Goal: Check status

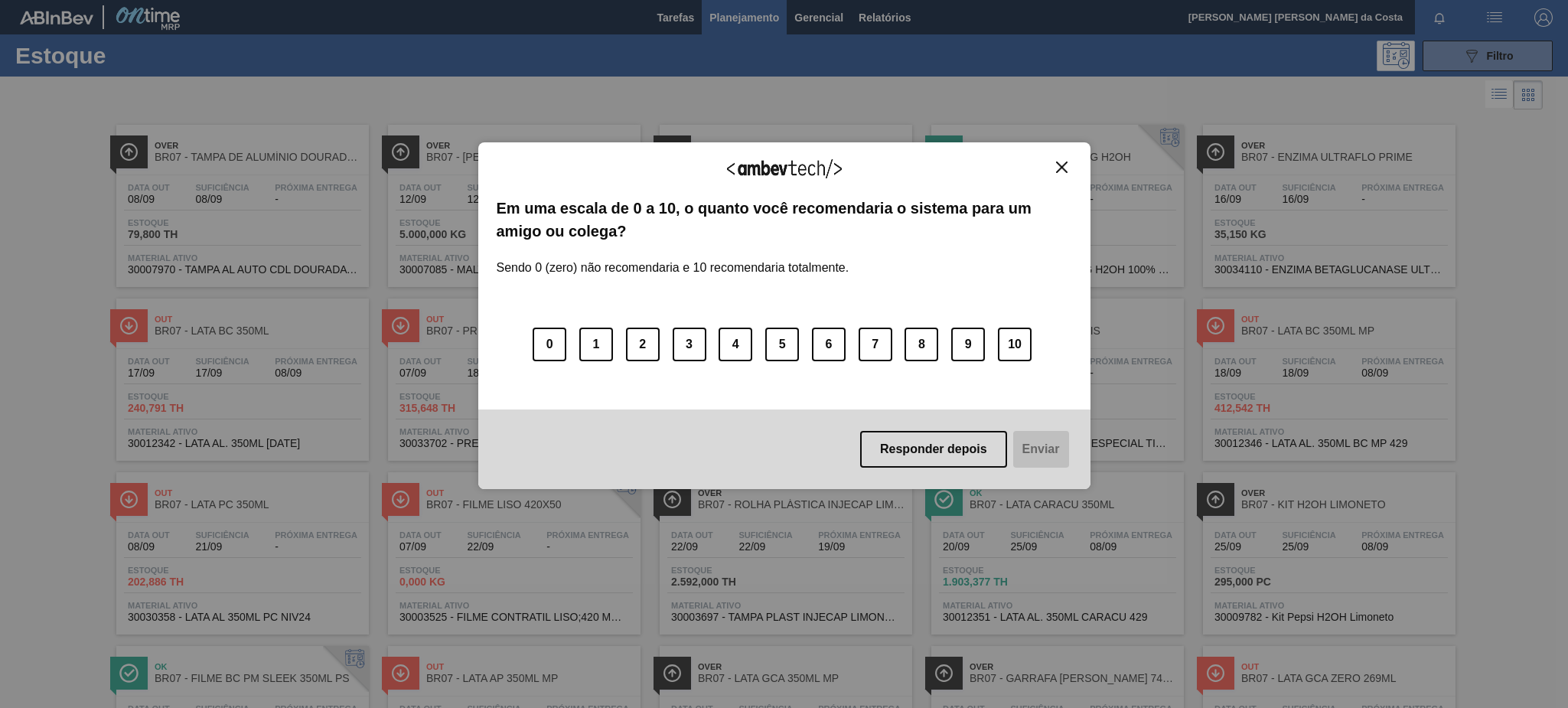
click at [1058, 168] on img "Close" at bounding box center [1061, 167] width 12 height 12
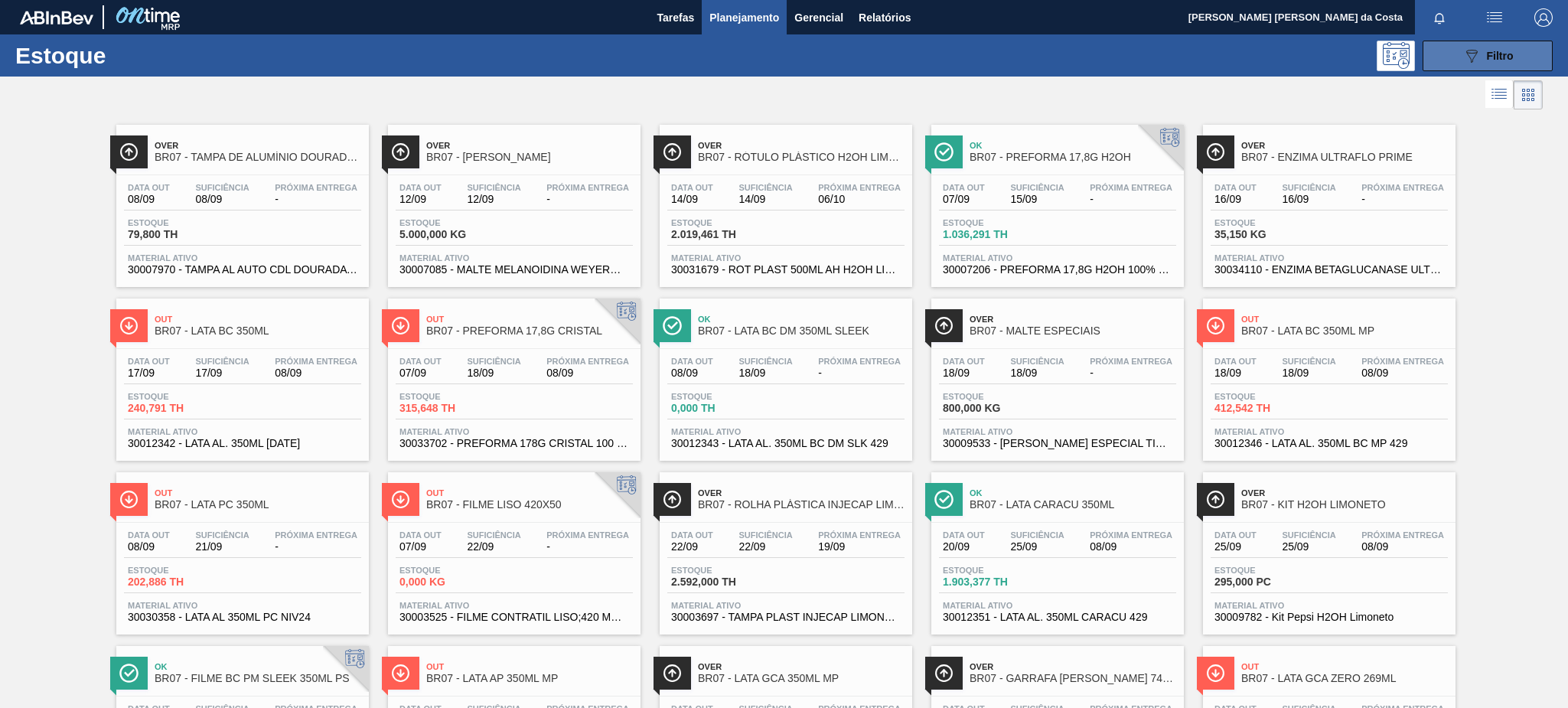
click at [1501, 57] on span "Filtro" at bounding box center [1500, 56] width 27 height 12
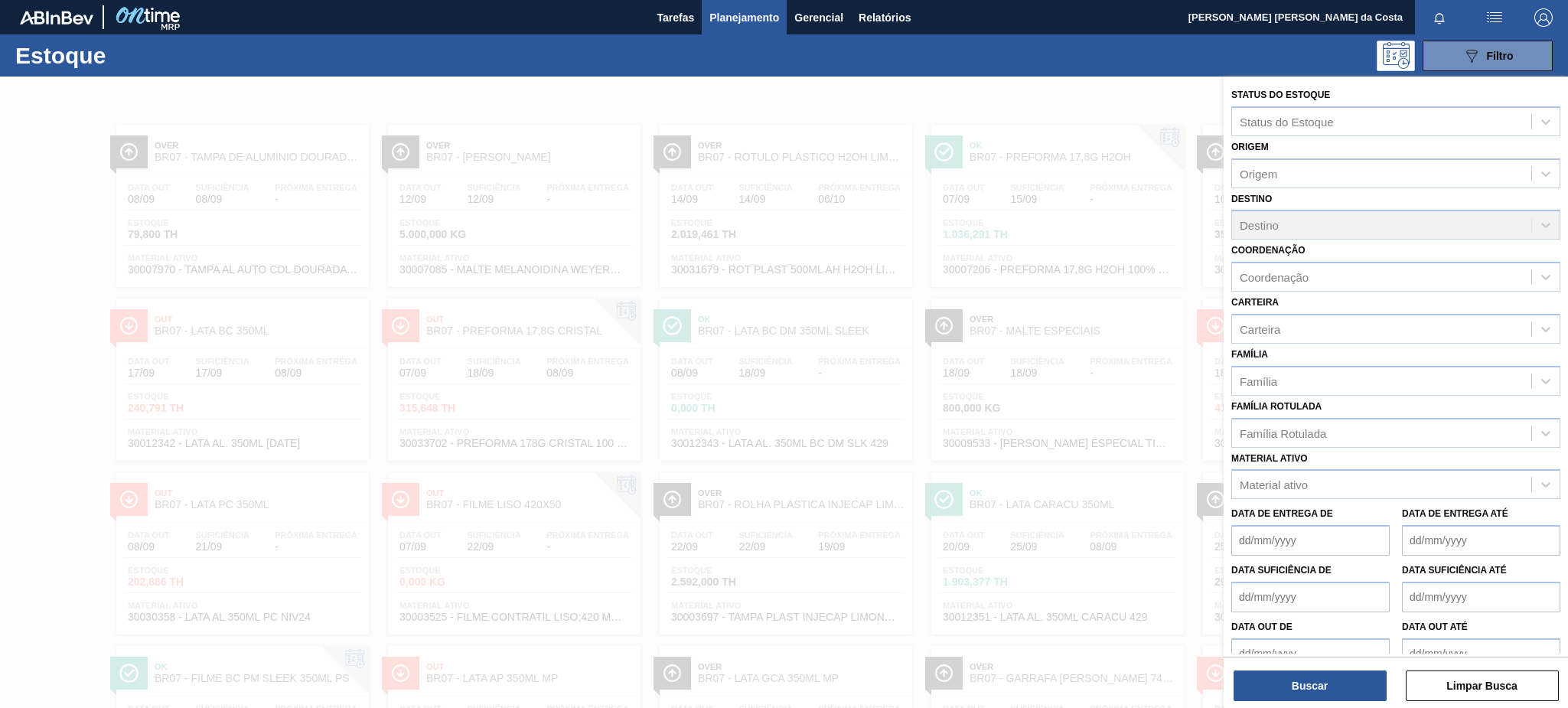
click at [1083, 79] on div at bounding box center [784, 430] width 1568 height 708
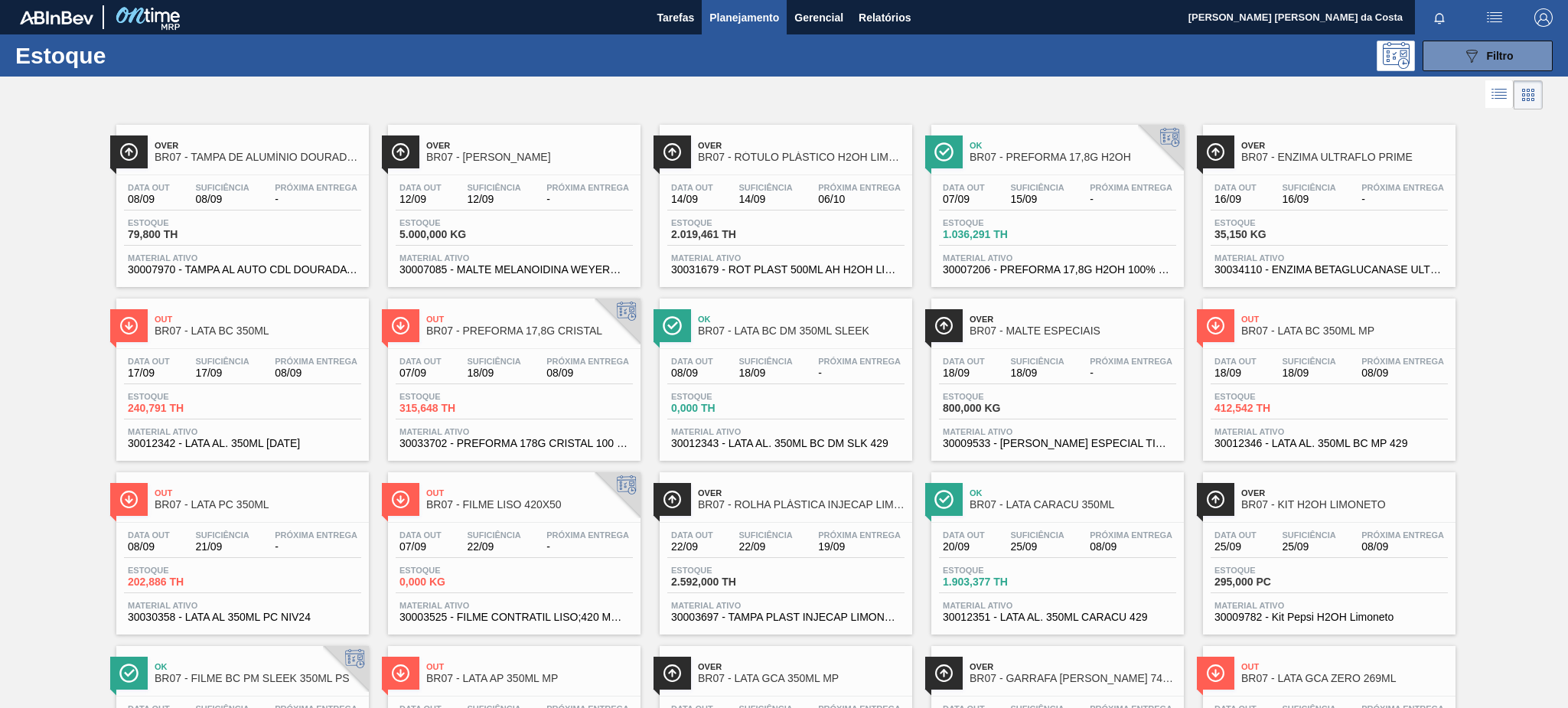
click at [746, 12] on span "Planejamento" at bounding box center [744, 17] width 70 height 19
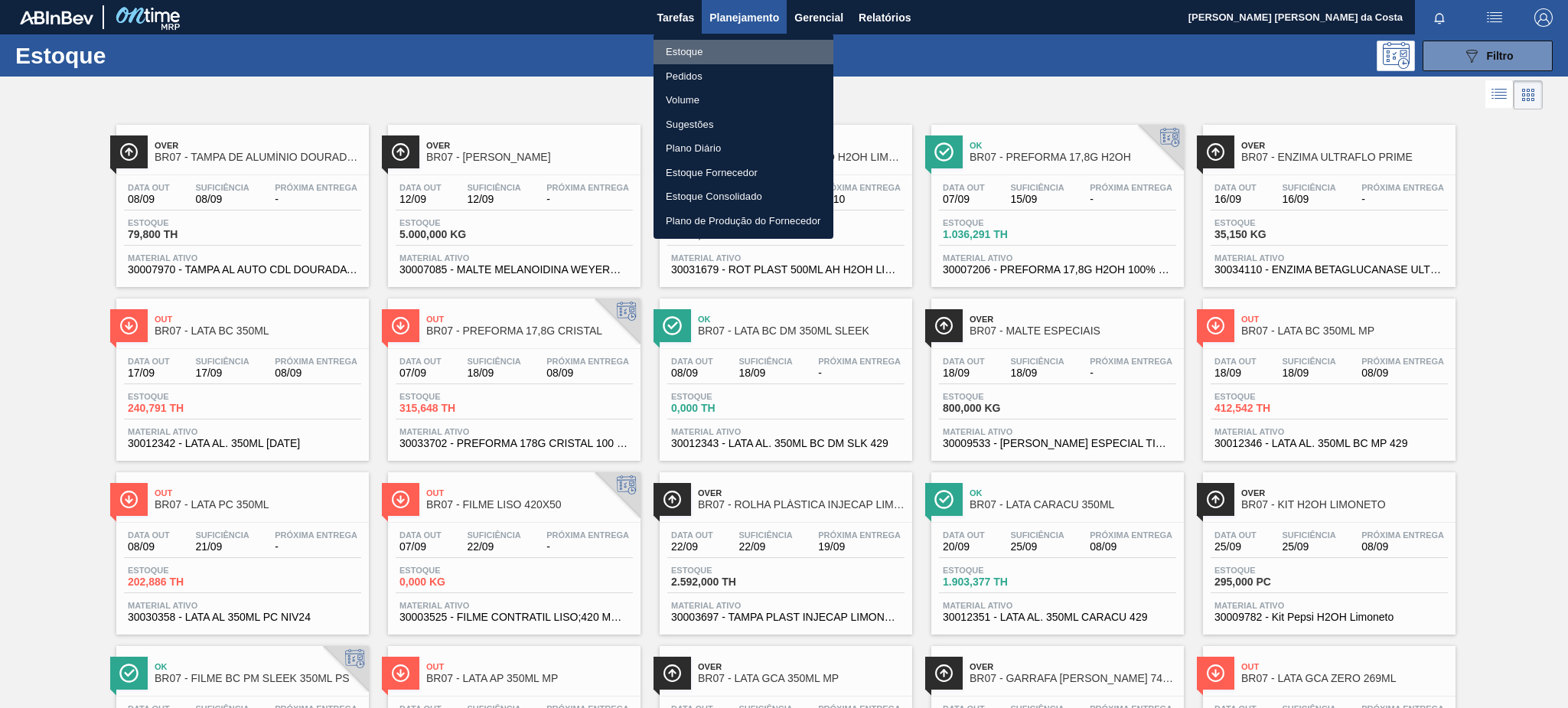
click at [691, 51] on li "Estoque" at bounding box center [743, 52] width 179 height 24
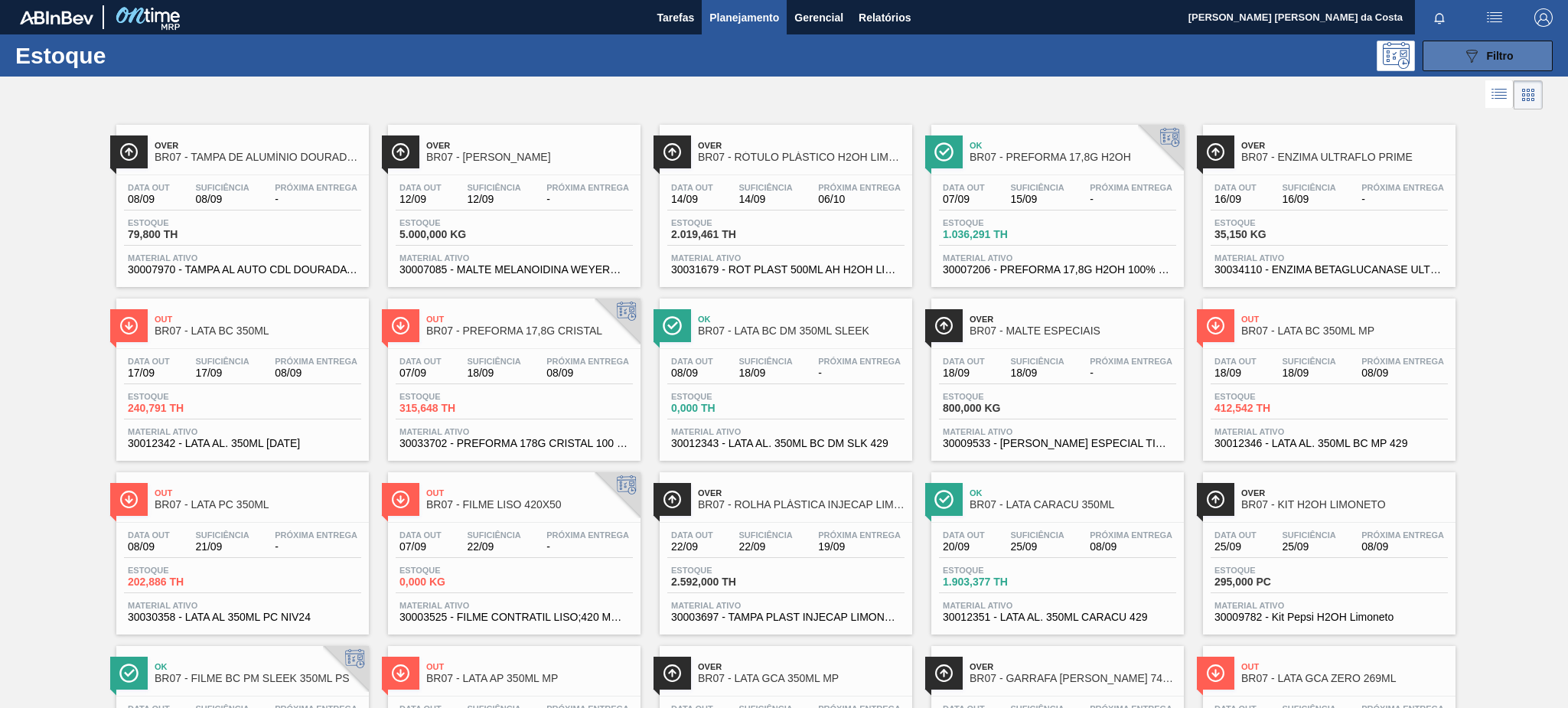
click at [1469, 55] on icon "089F7B8B-B2A5-4AFE-B5C0-19BA573D28AC" at bounding box center [1471, 55] width 19 height 19
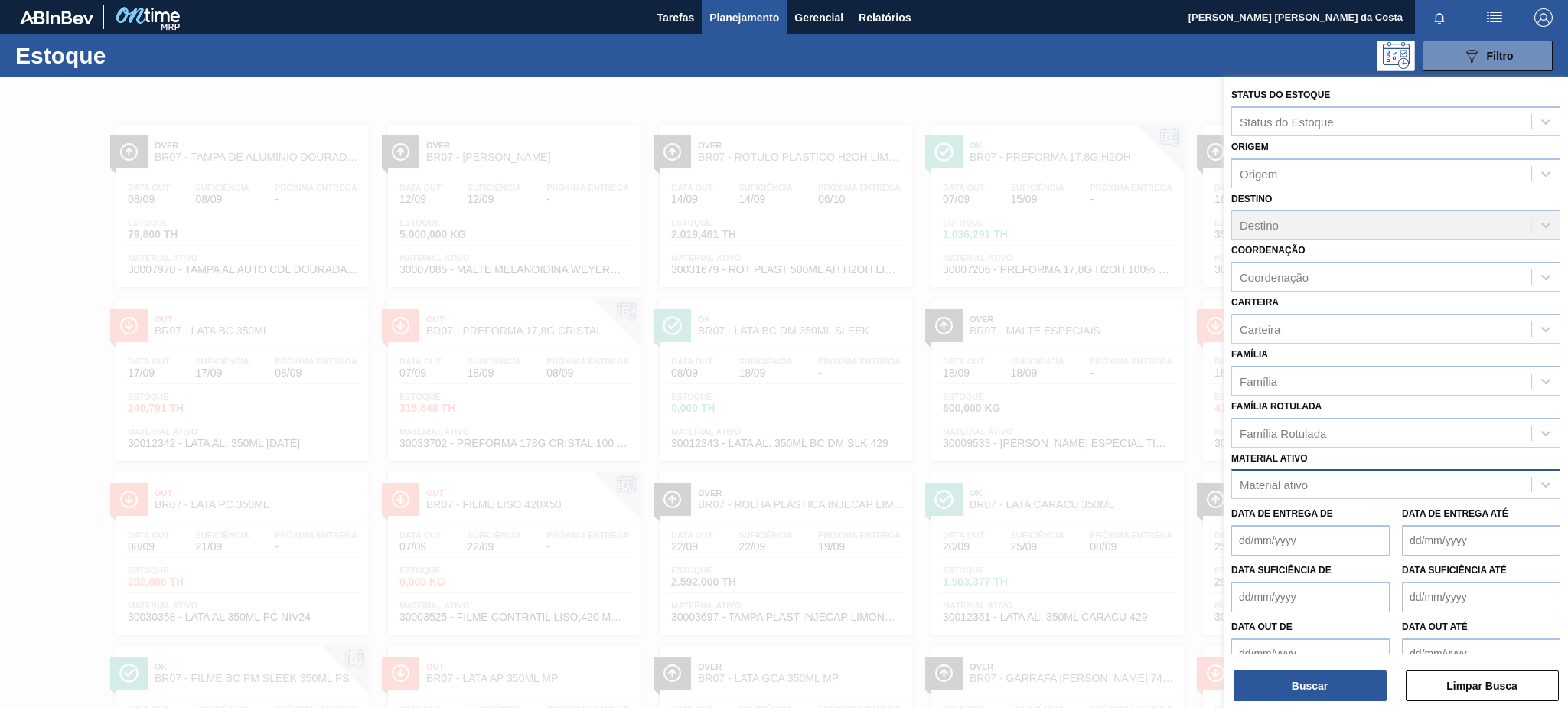
click at [1323, 486] on div "Material ativo" at bounding box center [1381, 485] width 299 height 22
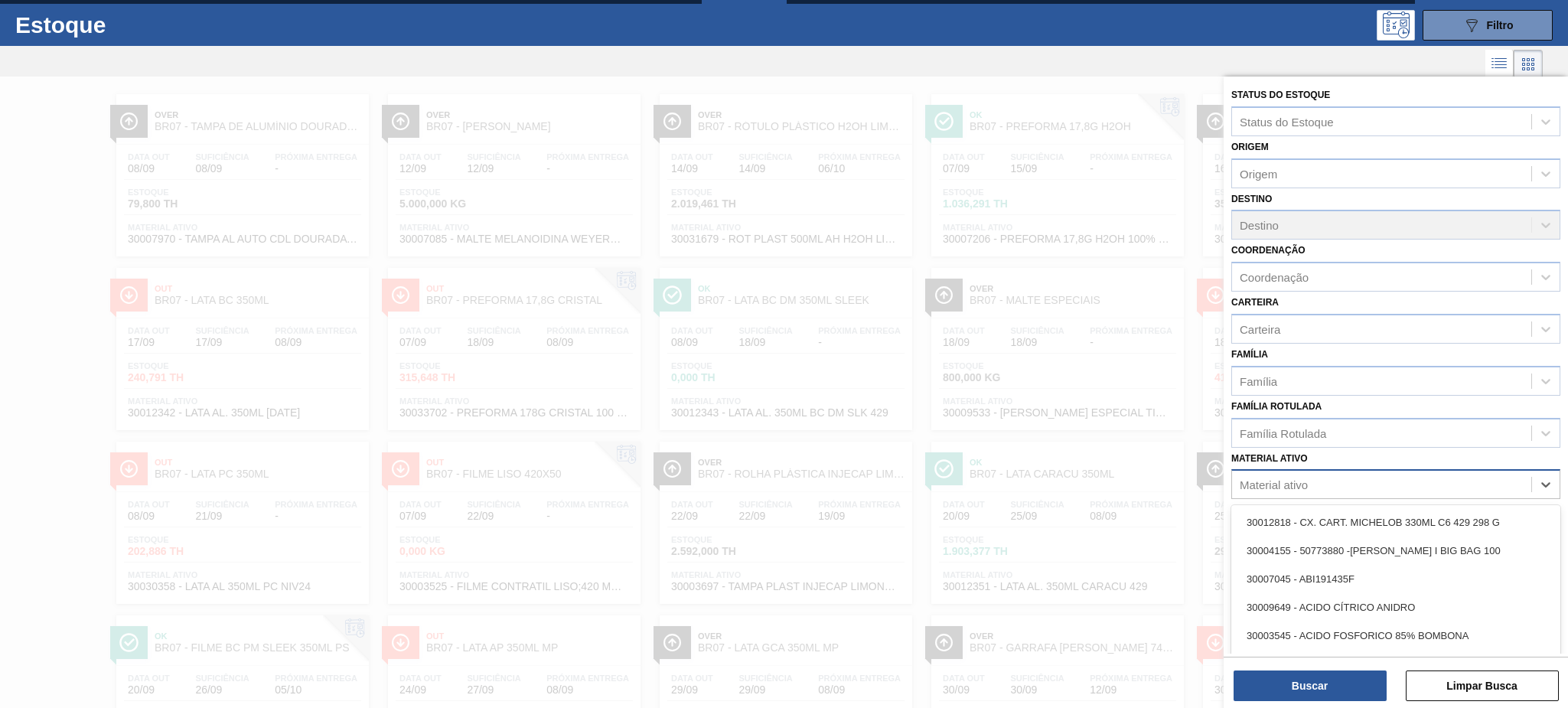
scroll to position [33, 0]
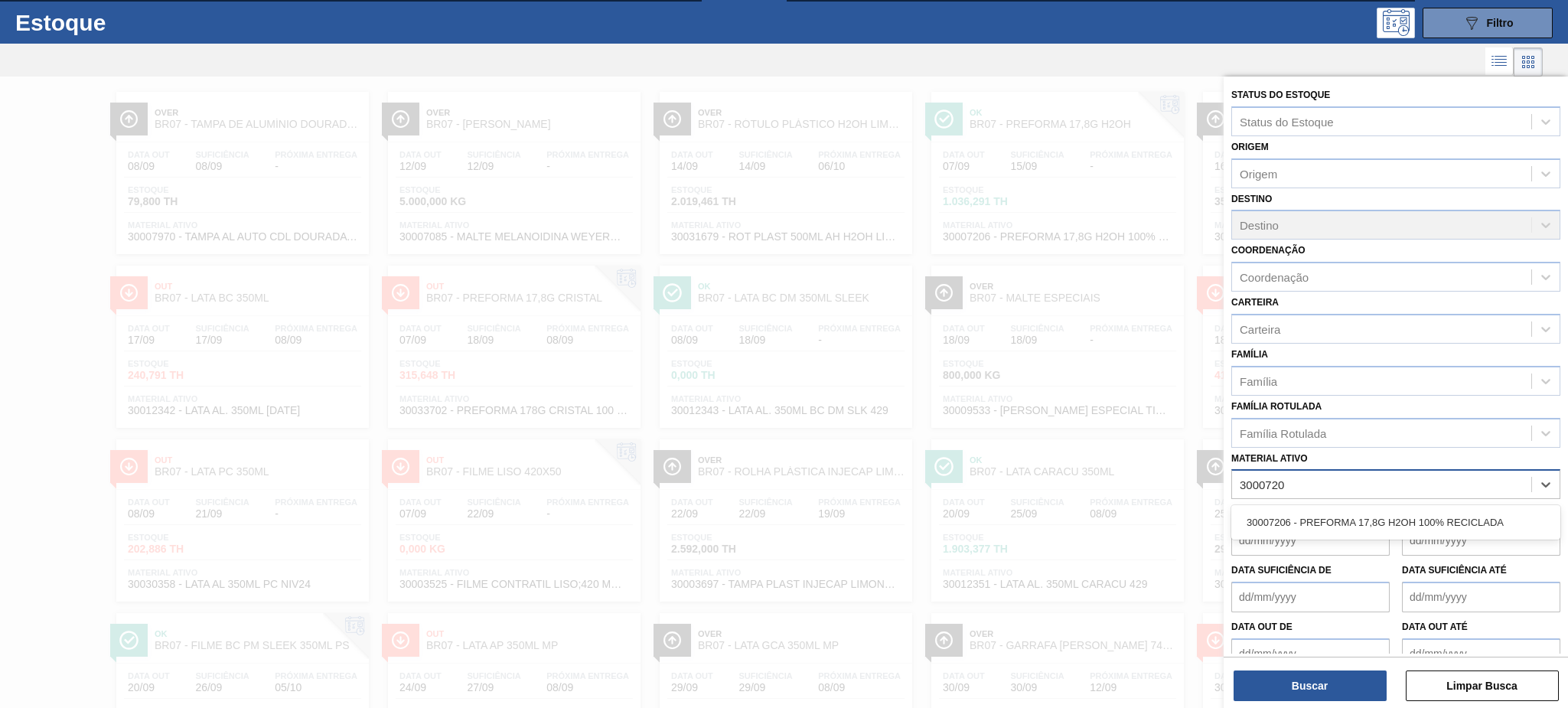
type ativo "30007206"
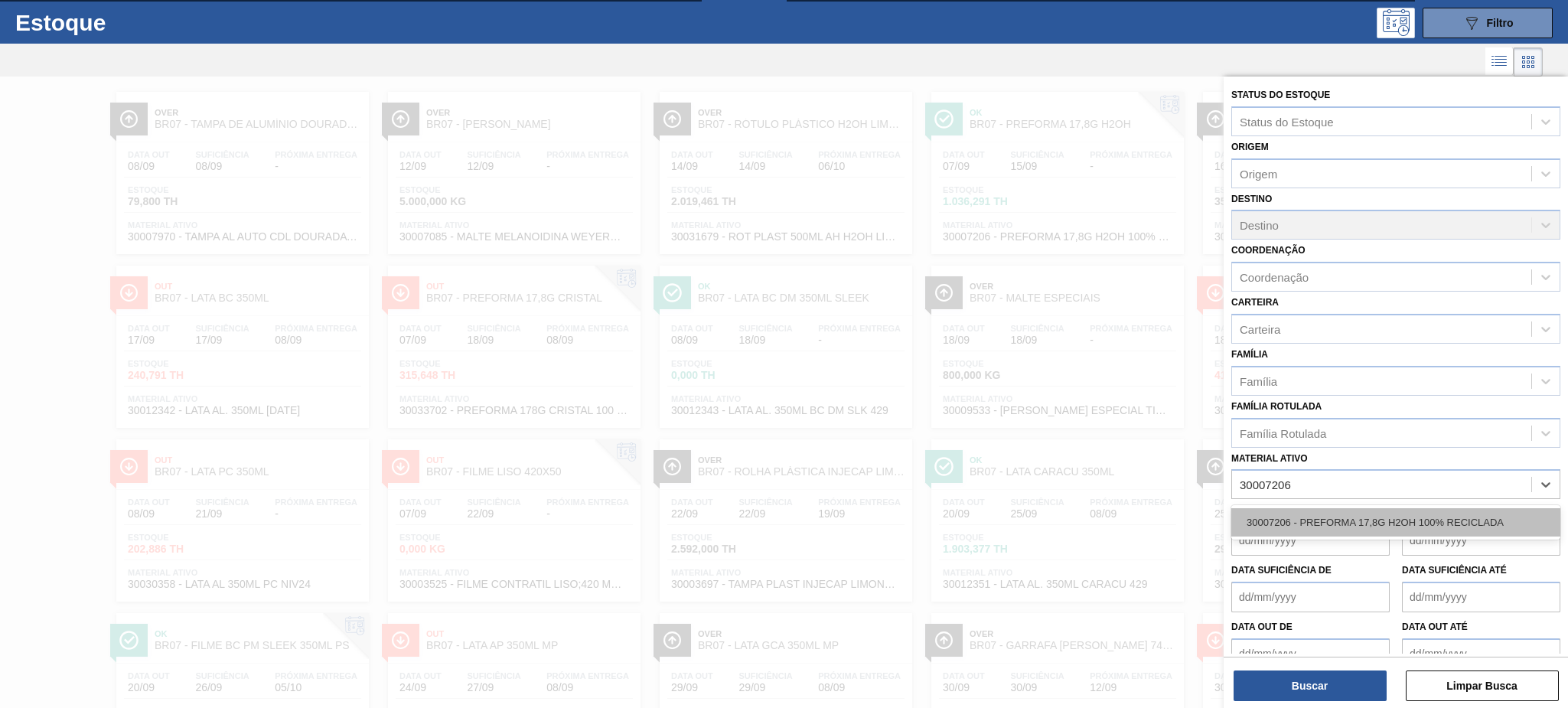
click at [1340, 522] on div "30007206 - PREFORMA 17,8G H2OH 100% RECICLADA" at bounding box center [1395, 522] width 329 height 29
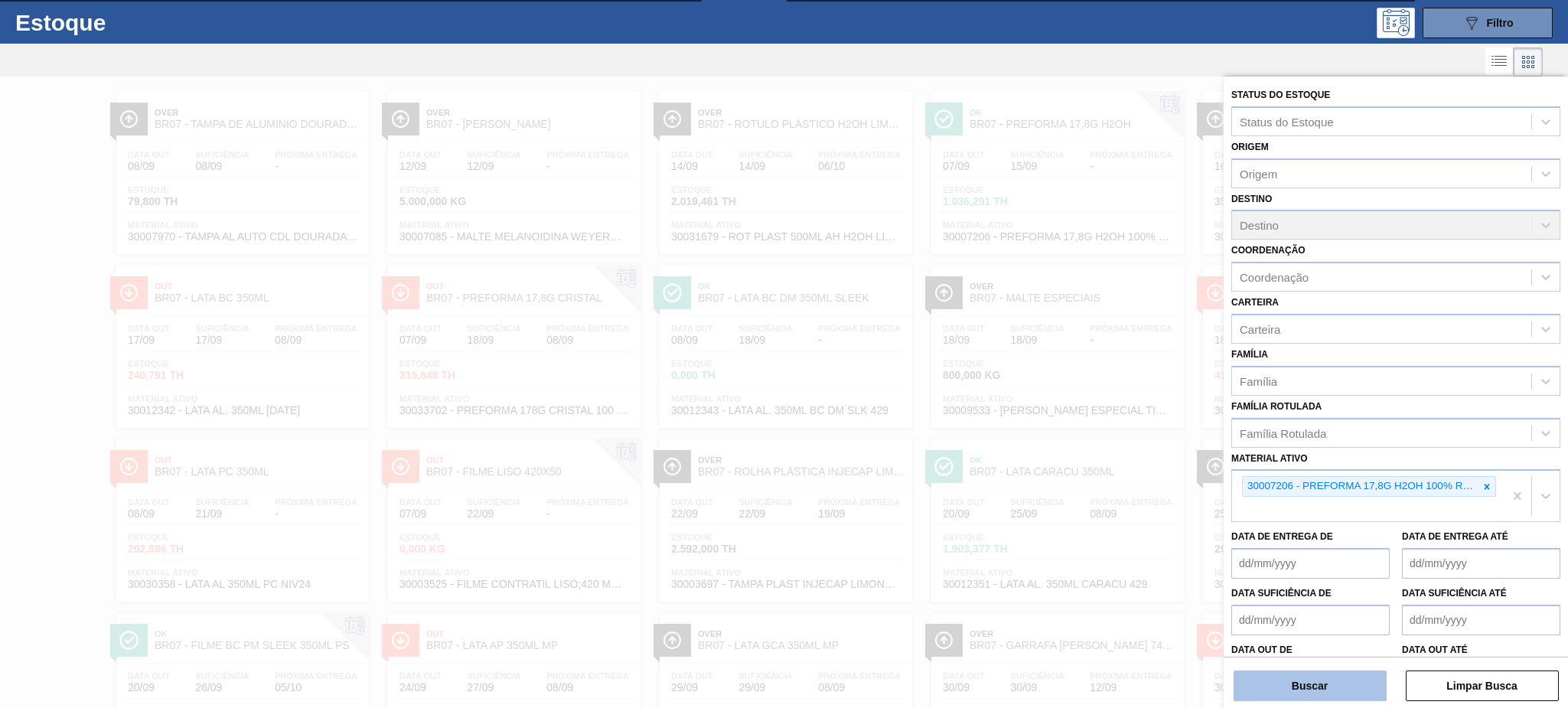
click at [1341, 684] on button "Buscar" at bounding box center [1309, 686] width 153 height 30
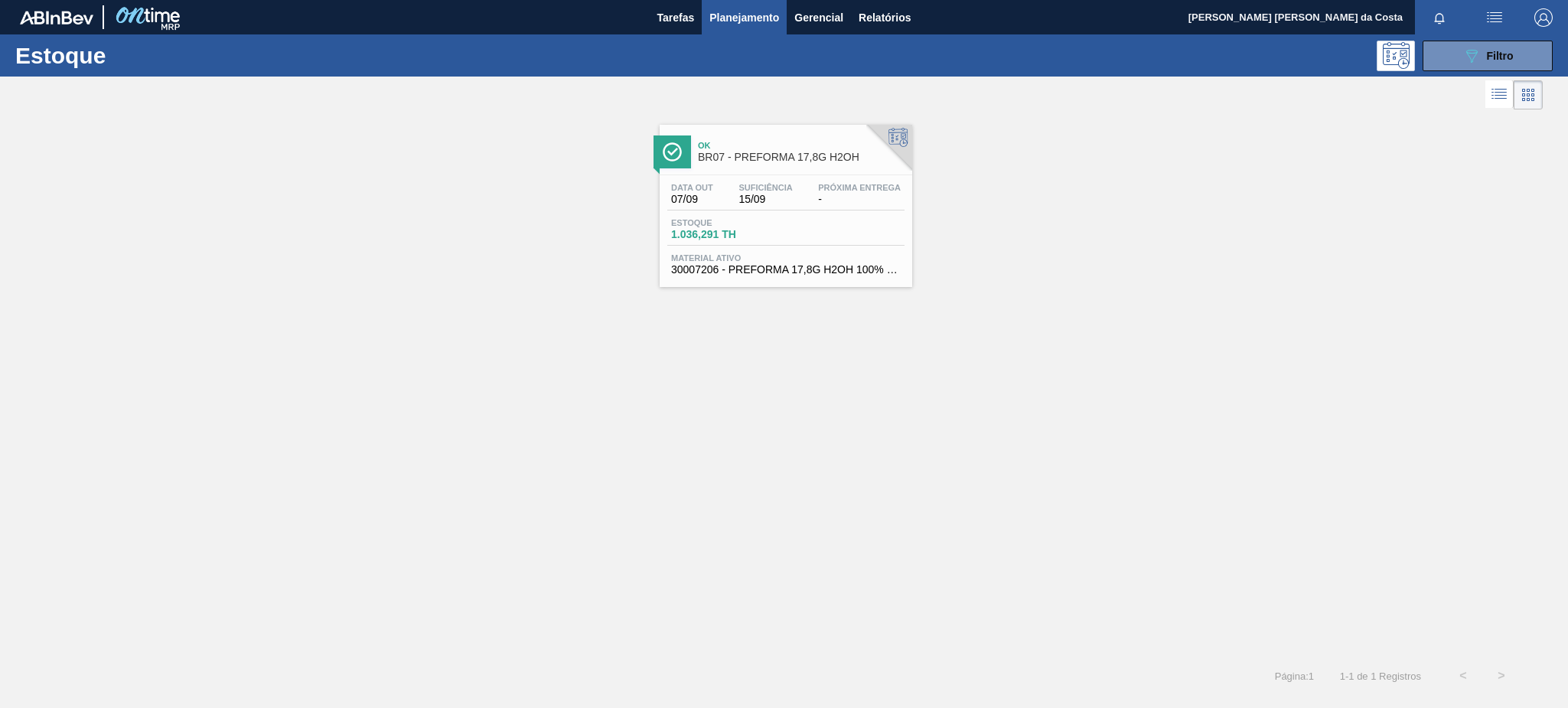
click at [724, 200] on div "Data out 07/09 Suficiência 15/09 Próxima Entrega -" at bounding box center [786, 196] width 237 height 28
